Goal: Task Accomplishment & Management: Use online tool/utility

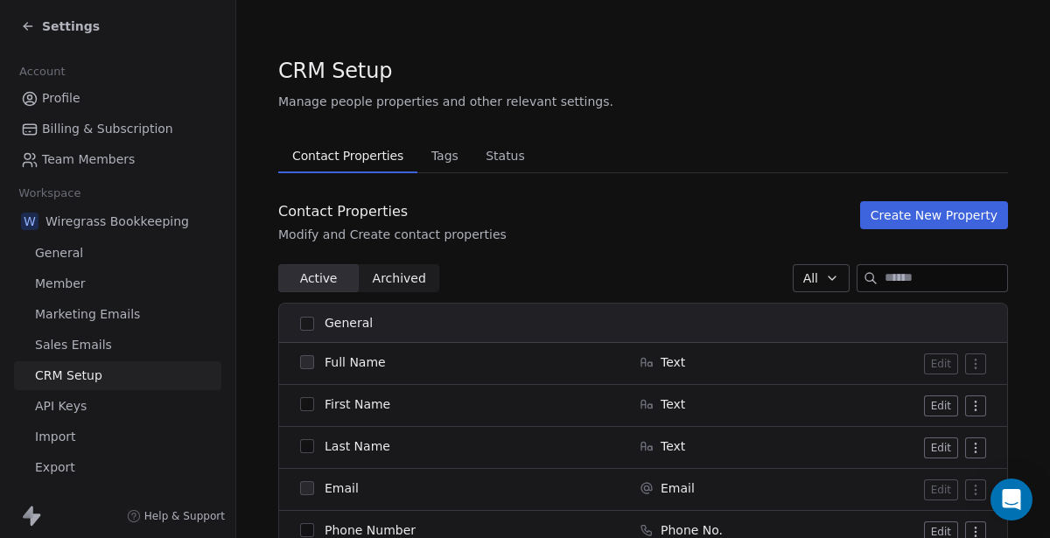
click at [26, 21] on icon at bounding box center [28, 26] width 14 height 14
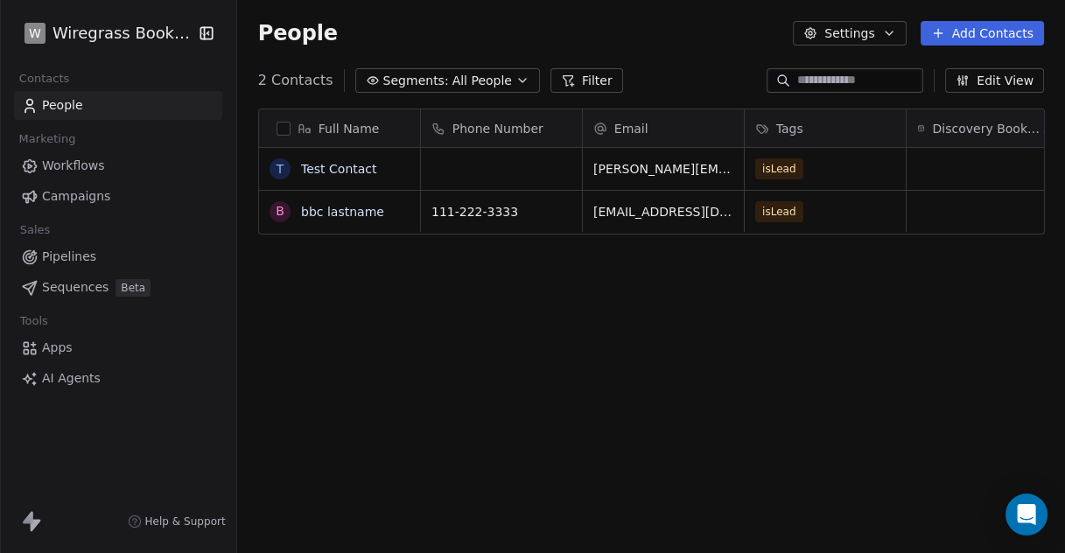
scroll to position [472, 813]
click at [74, 168] on span "Workflows" at bounding box center [73, 166] width 63 height 18
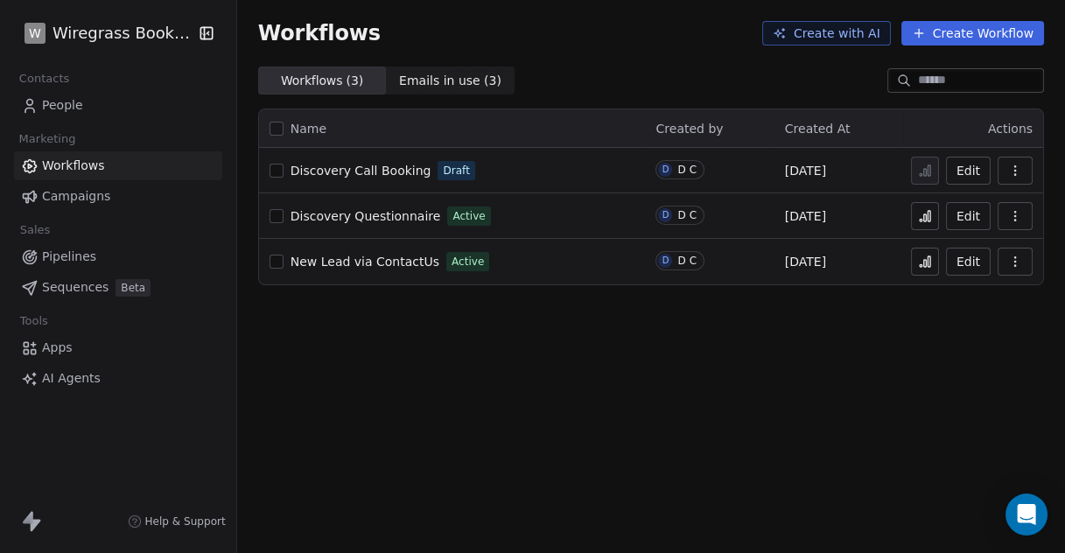
click at [373, 166] on span "Discovery Call Booking" at bounding box center [360, 171] width 141 height 14
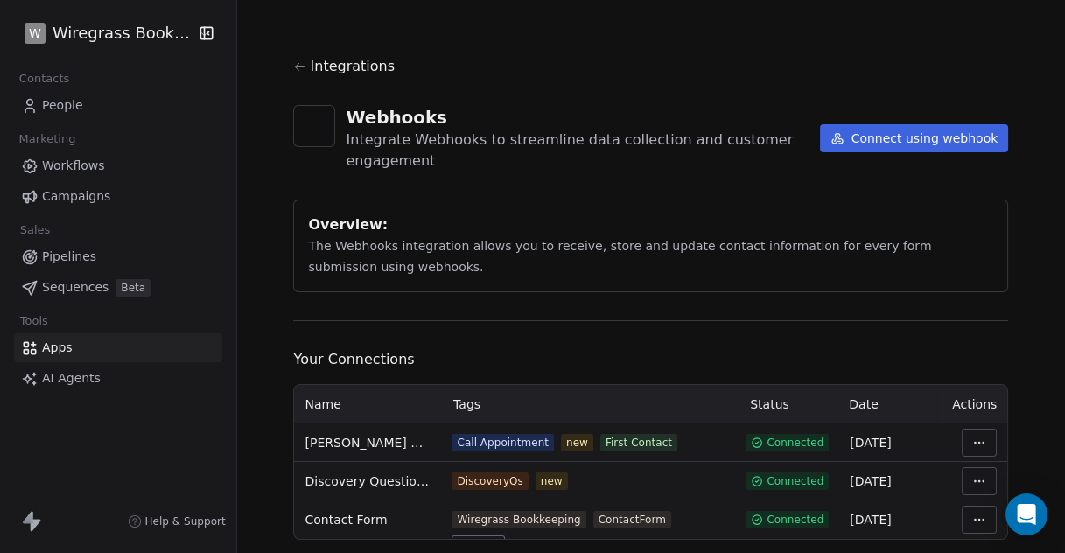
scroll to position [42, 0]
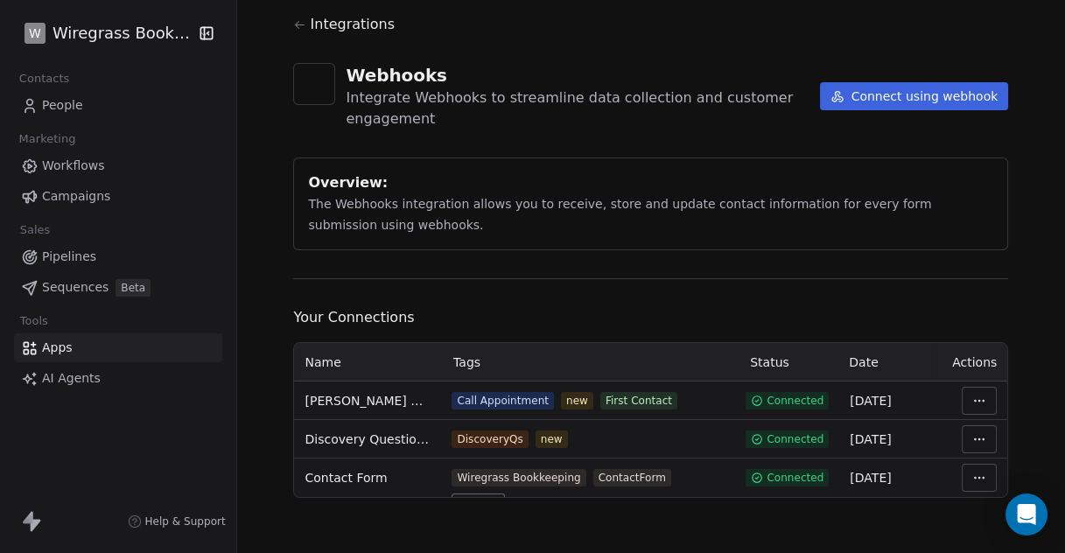
click at [57, 166] on span "Workflows" at bounding box center [73, 166] width 63 height 18
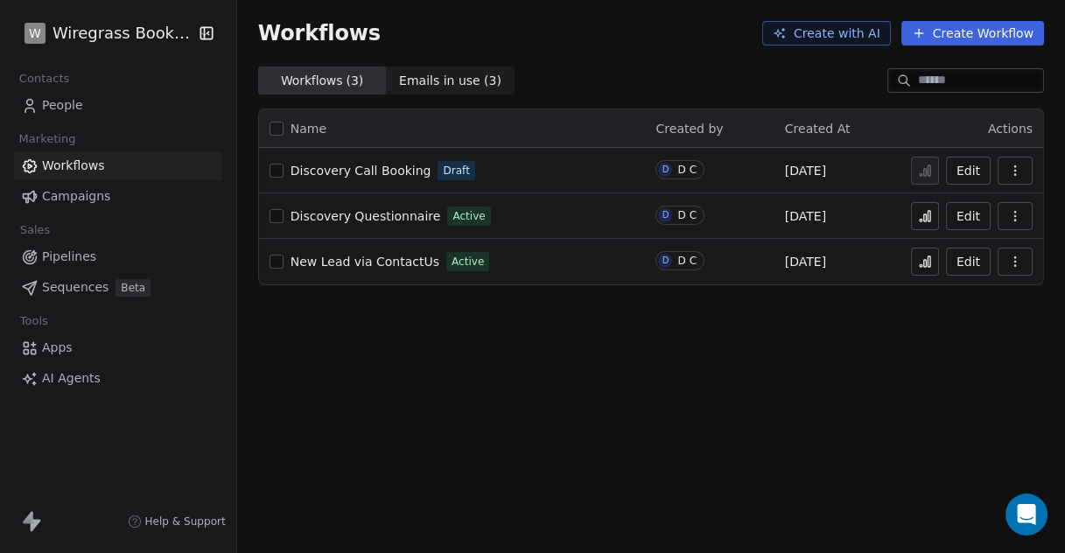
click at [379, 170] on span "Discovery Call Booking" at bounding box center [360, 171] width 141 height 14
click at [968, 174] on button "Edit" at bounding box center [968, 171] width 45 height 28
